Goal: Navigation & Orientation: Find specific page/section

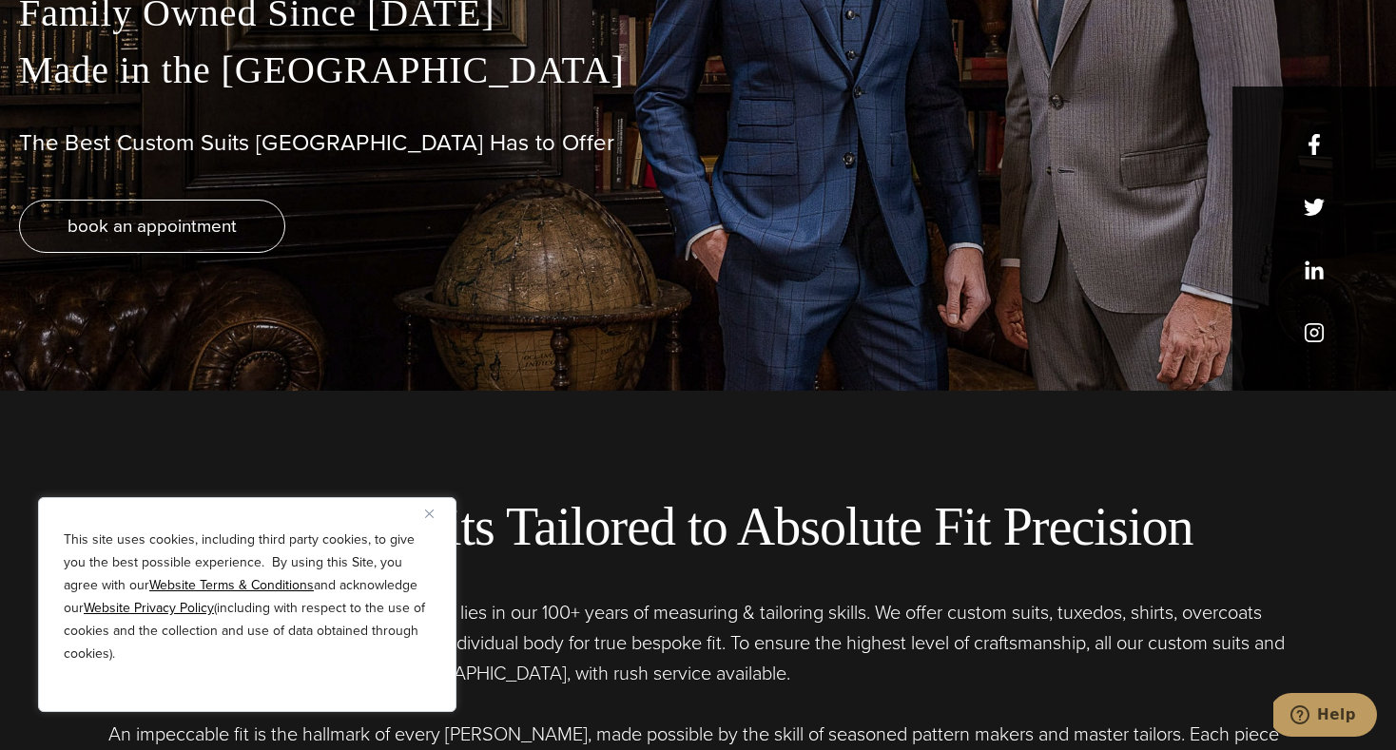
scroll to position [381, 0]
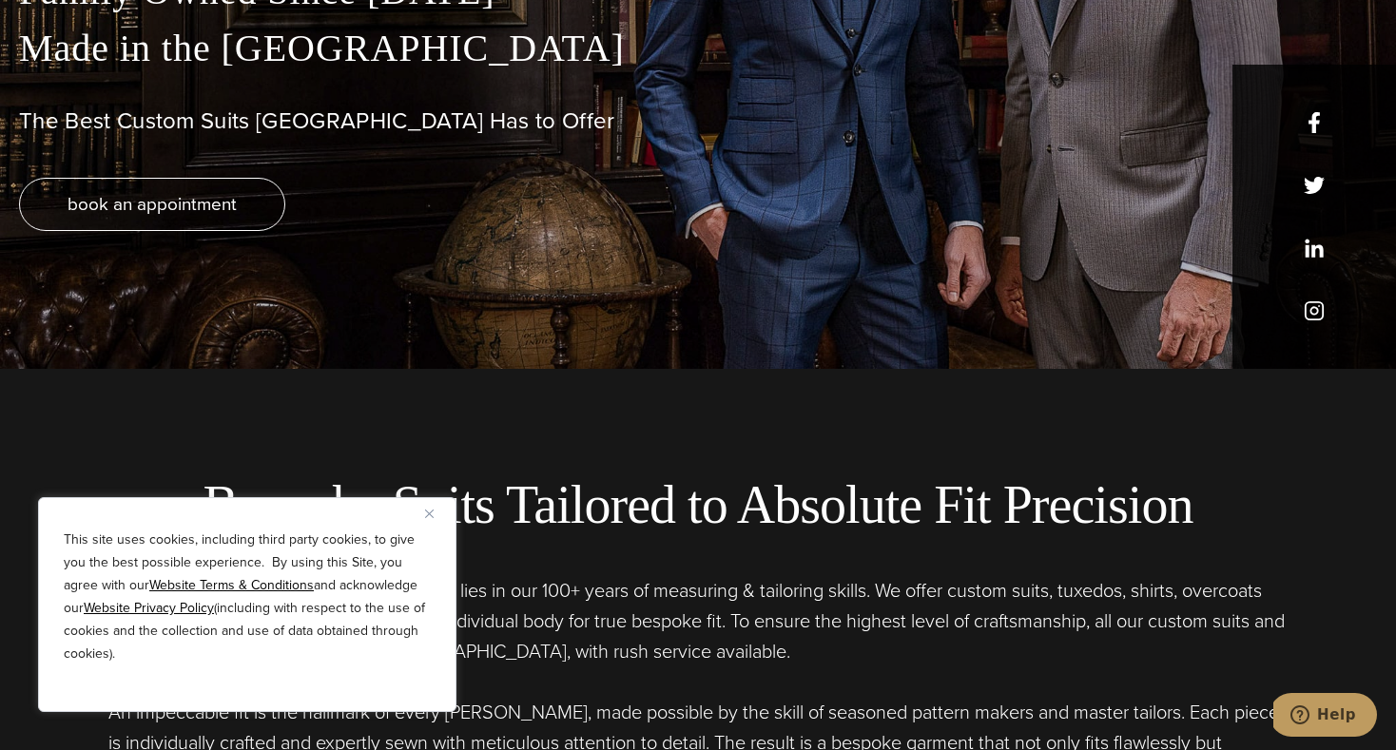
click at [432, 517] on button "Close" at bounding box center [436, 513] width 23 height 23
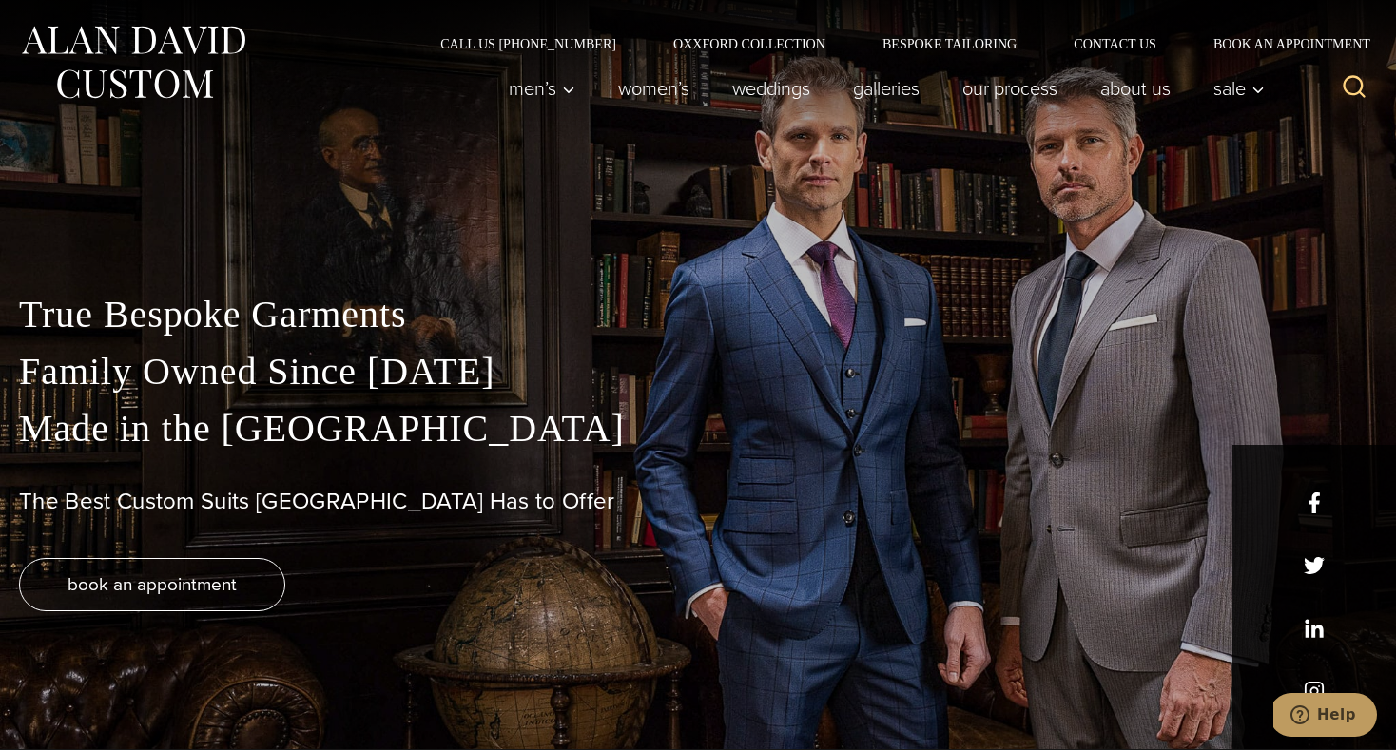
scroll to position [0, 0]
click at [758, 44] on link "Oxxford Collection" at bounding box center [749, 44] width 209 height 13
click at [988, 38] on link "Bespoke Tailoring" at bounding box center [949, 44] width 191 height 13
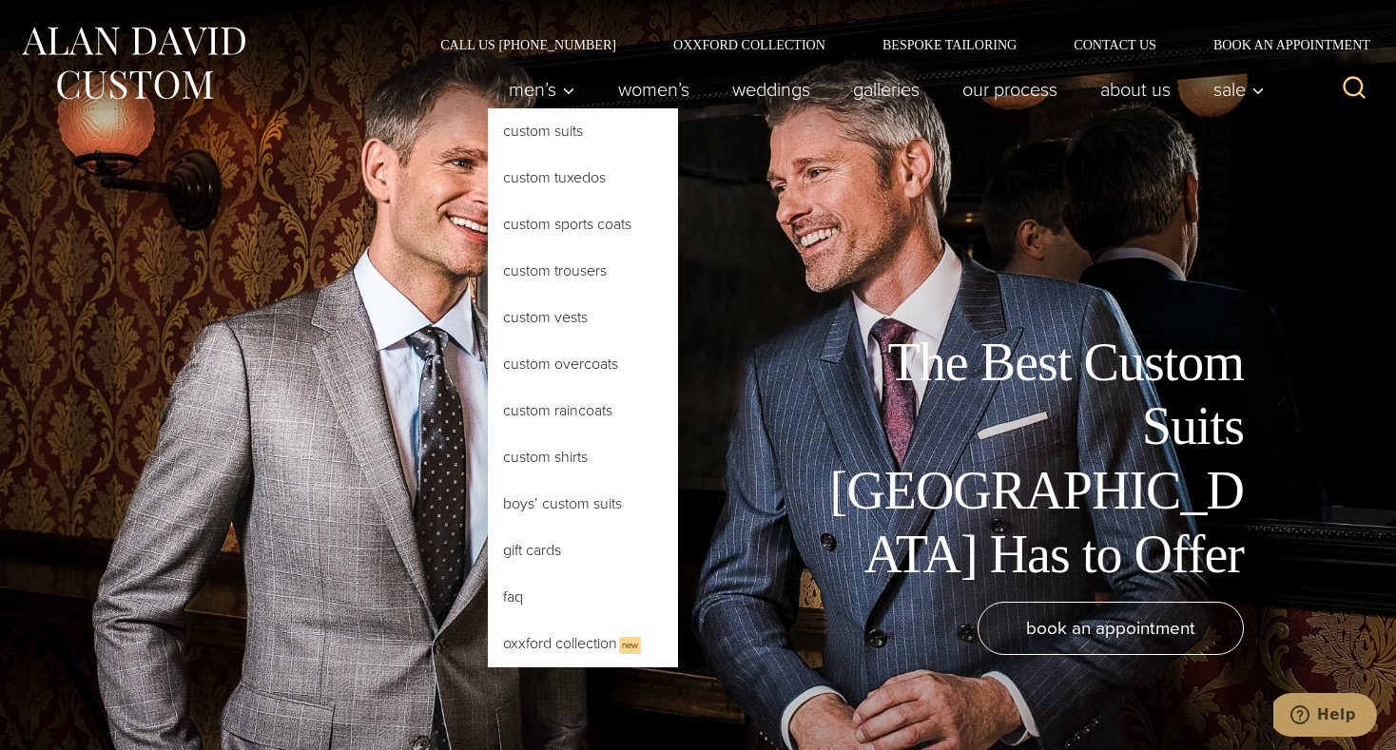
click at [501, 132] on link "Custom Suits" at bounding box center [583, 131] width 190 height 46
click at [517, 130] on link "Custom Suits" at bounding box center [583, 131] width 190 height 46
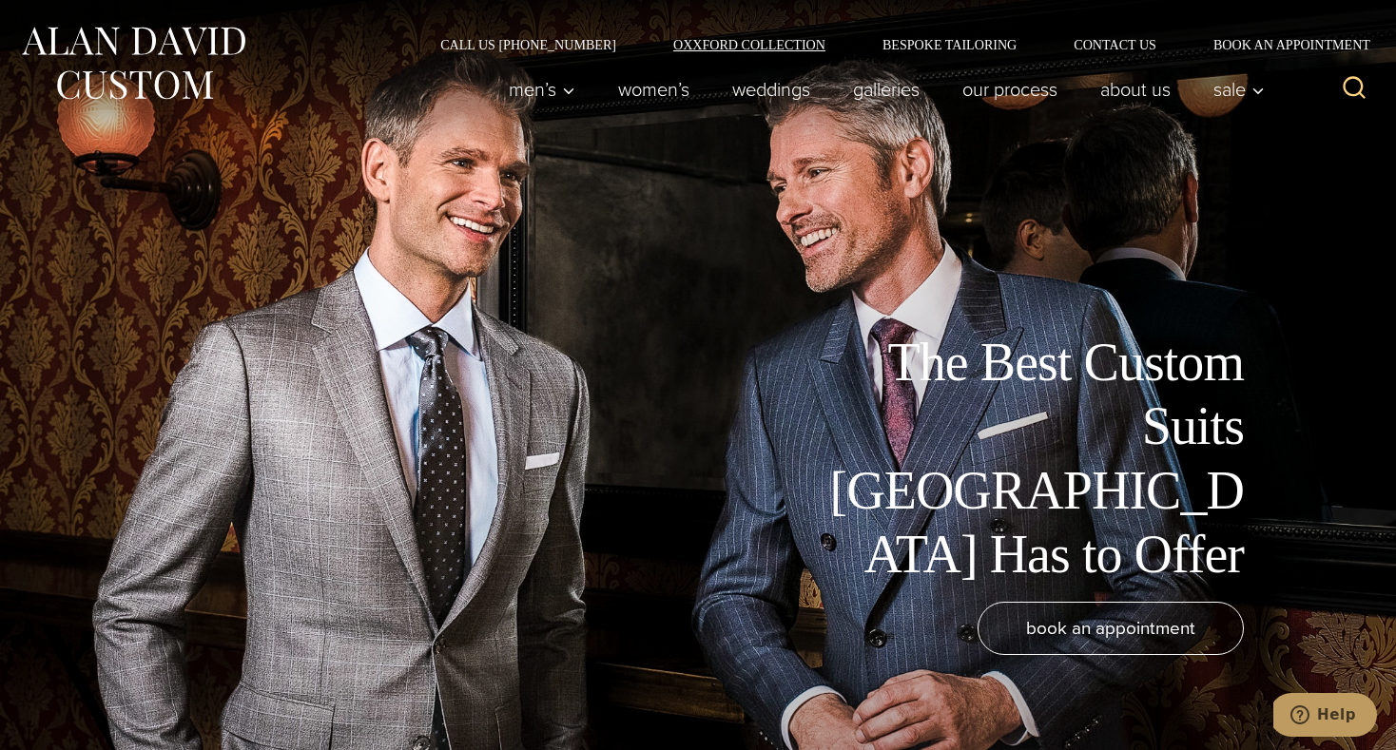
click at [749, 43] on link "Oxxford Collection" at bounding box center [749, 44] width 209 height 13
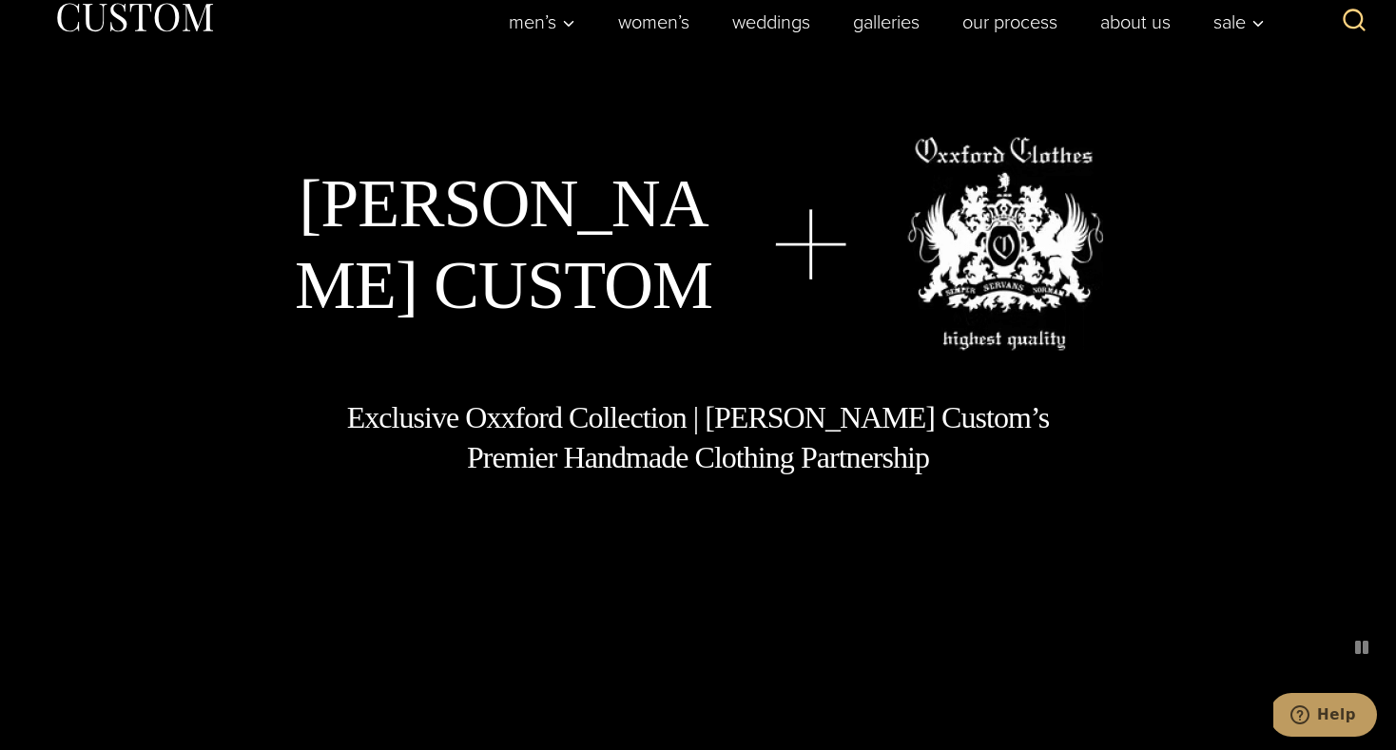
scroll to position [28, 0]
